Goal: Task Accomplishment & Management: Complete application form

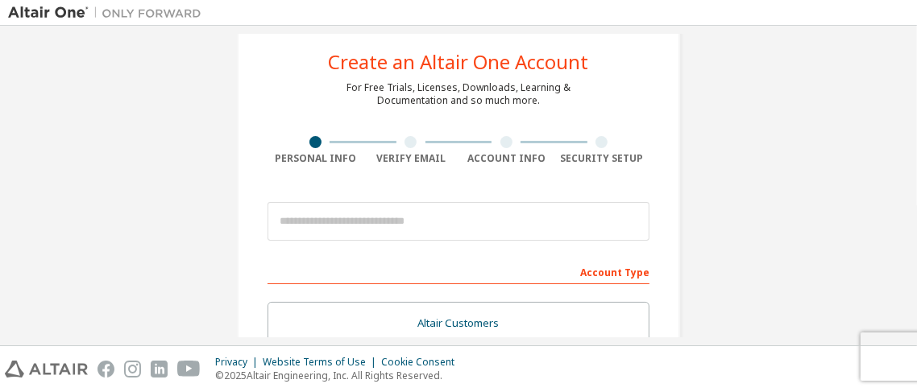
scroll to position [81, 0]
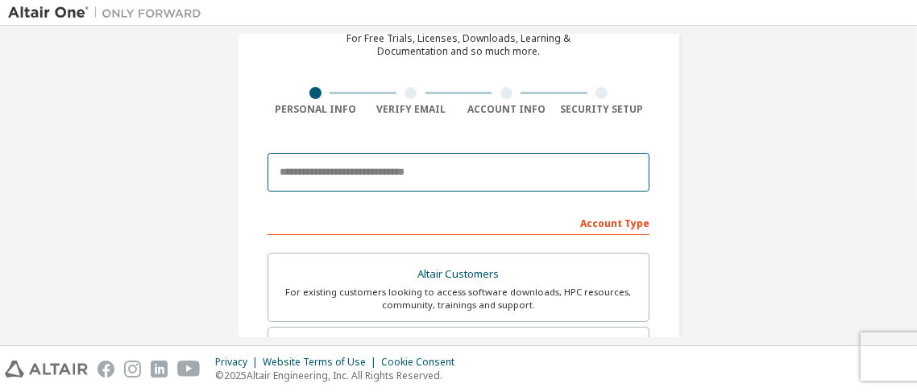
click at [366, 172] on input "email" at bounding box center [458, 172] width 382 height 39
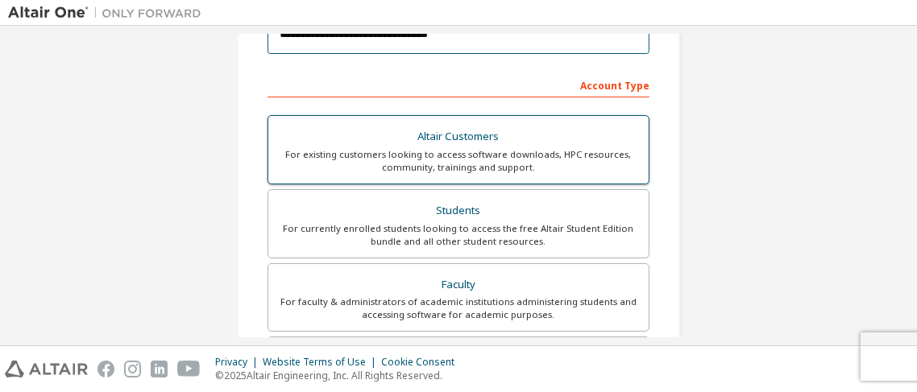
scroll to position [240, 0]
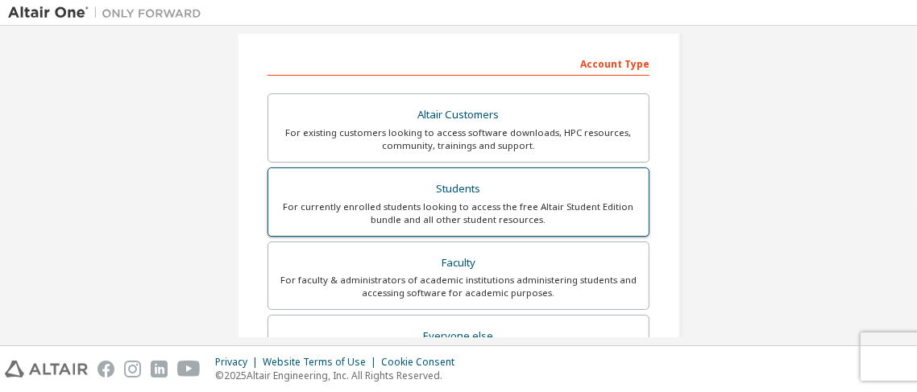
type input "**********"
click at [513, 188] on div "Students" at bounding box center [458, 189] width 361 height 23
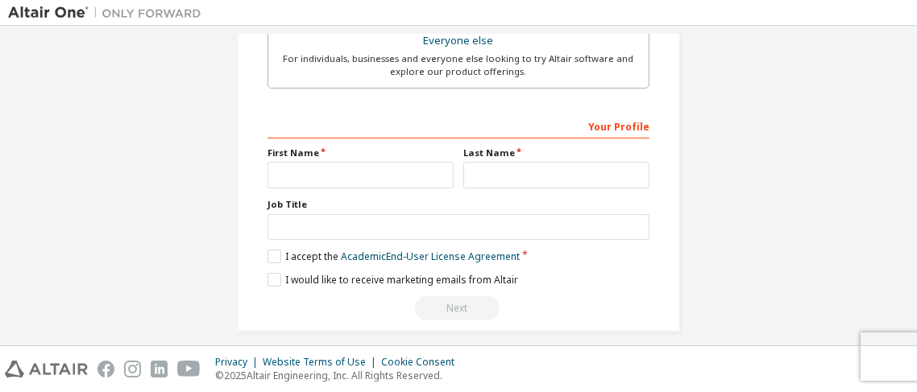
scroll to position [548, 0]
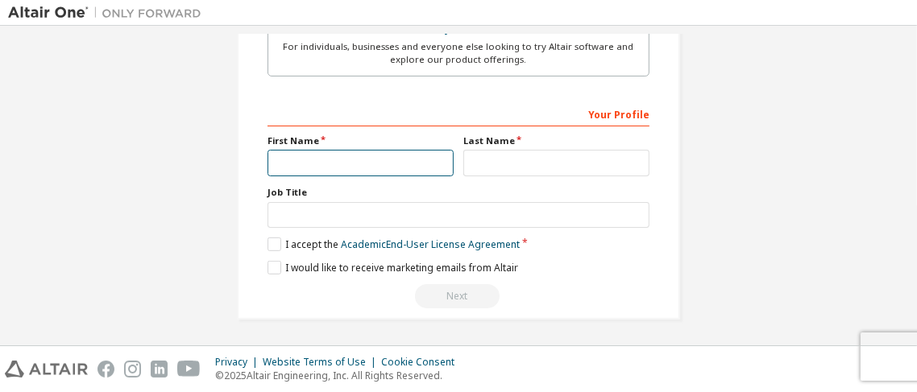
click at [379, 162] on input "text" at bounding box center [360, 163] width 186 height 27
type input "**********"
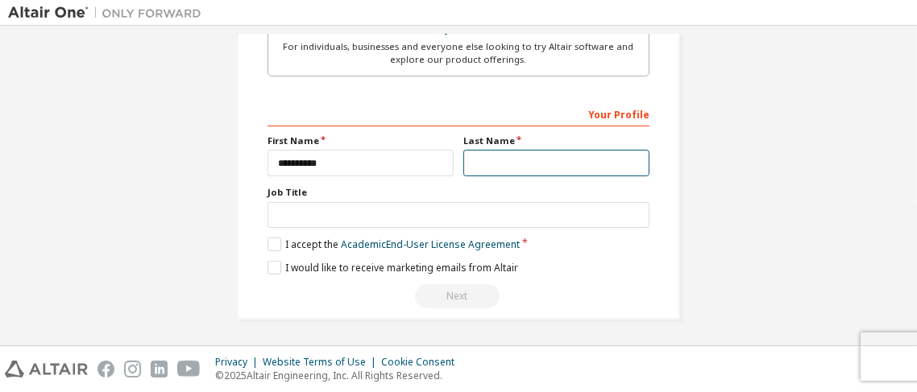
click at [485, 165] on input "text" at bounding box center [556, 163] width 186 height 27
type input "**********"
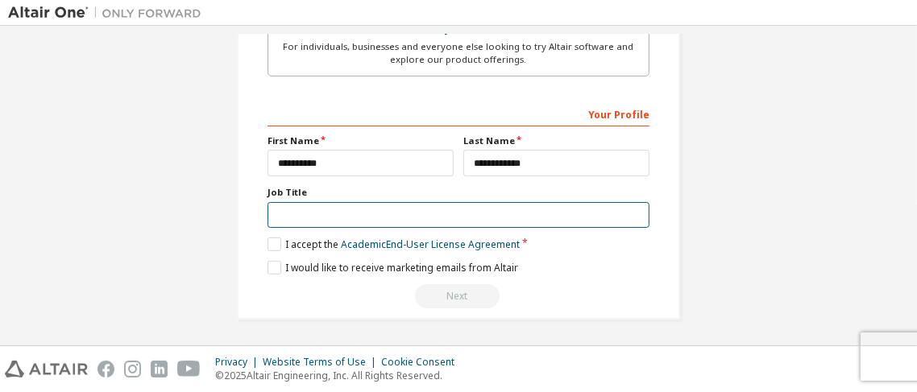
click at [435, 209] on input "text" at bounding box center [458, 215] width 382 height 27
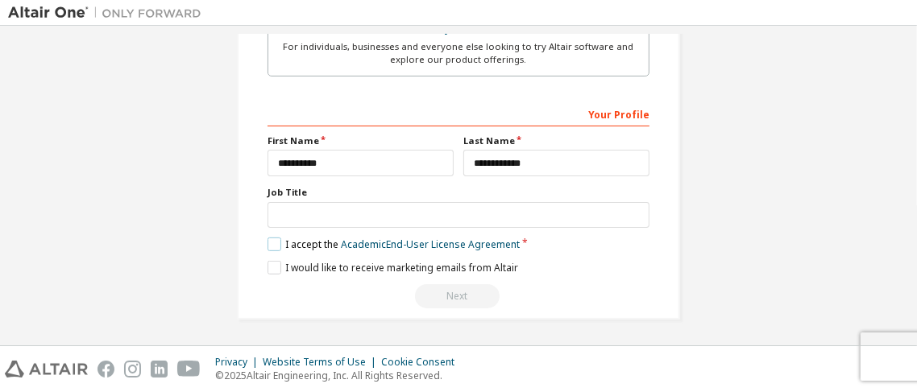
click at [268, 238] on label "I accept the Academic End-User License Agreement" at bounding box center [393, 245] width 252 height 14
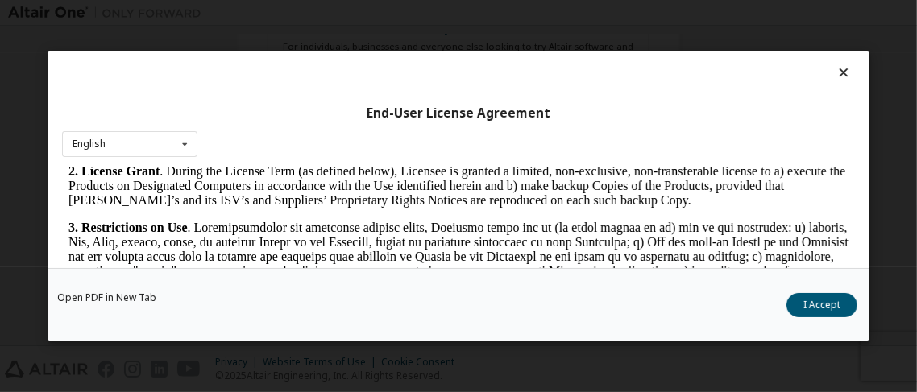
scroll to position [1047, 0]
click at [828, 307] on button "I Accept" at bounding box center [821, 305] width 71 height 24
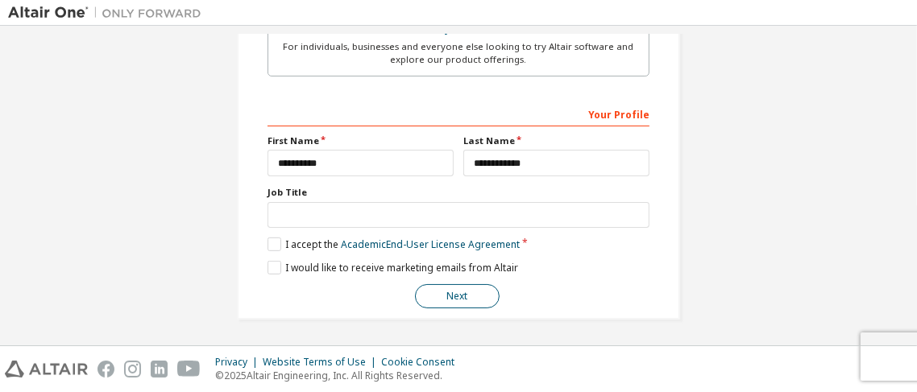
click at [464, 292] on button "Next" at bounding box center [457, 296] width 85 height 24
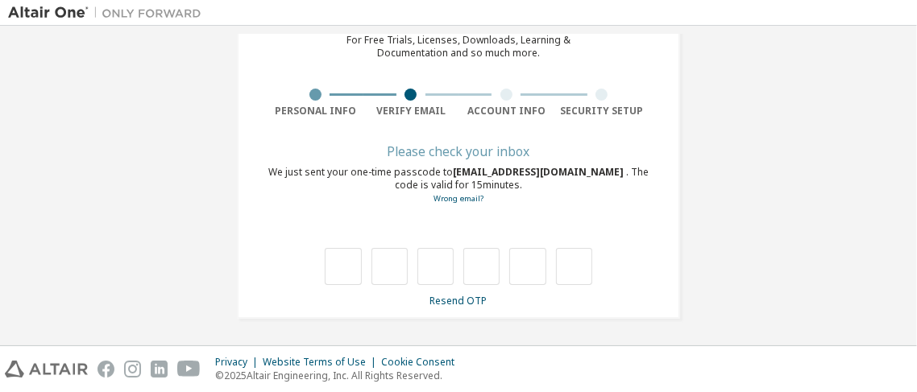
type input "*"
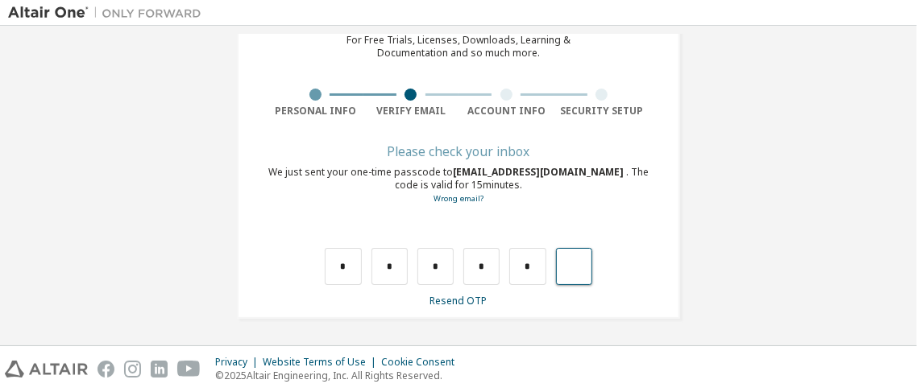
type input "*"
